Goal: Find specific page/section: Find specific page/section

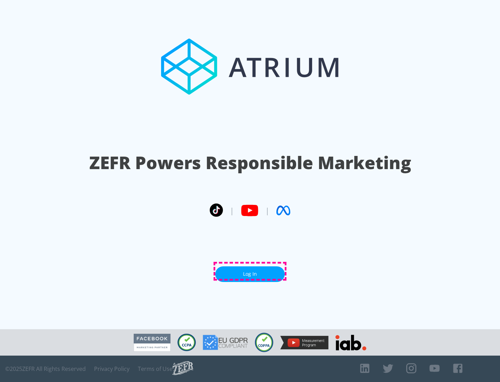
click at [250, 271] on link "Log In" at bounding box center [249, 274] width 69 height 16
